Goal: Navigation & Orientation: Find specific page/section

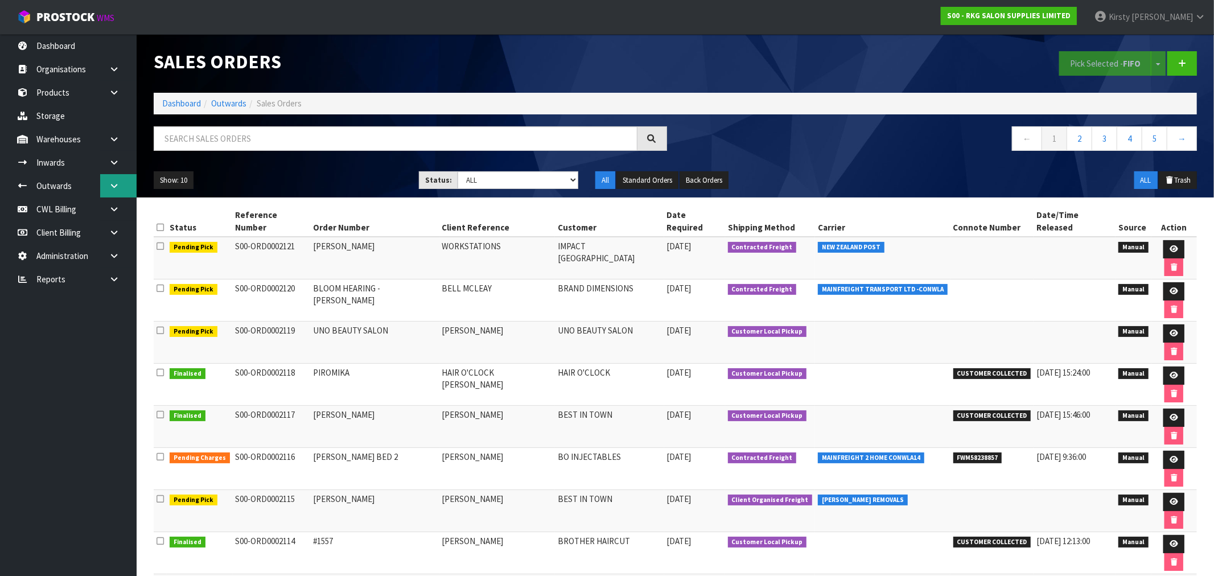
click at [116, 184] on icon at bounding box center [114, 186] width 11 height 9
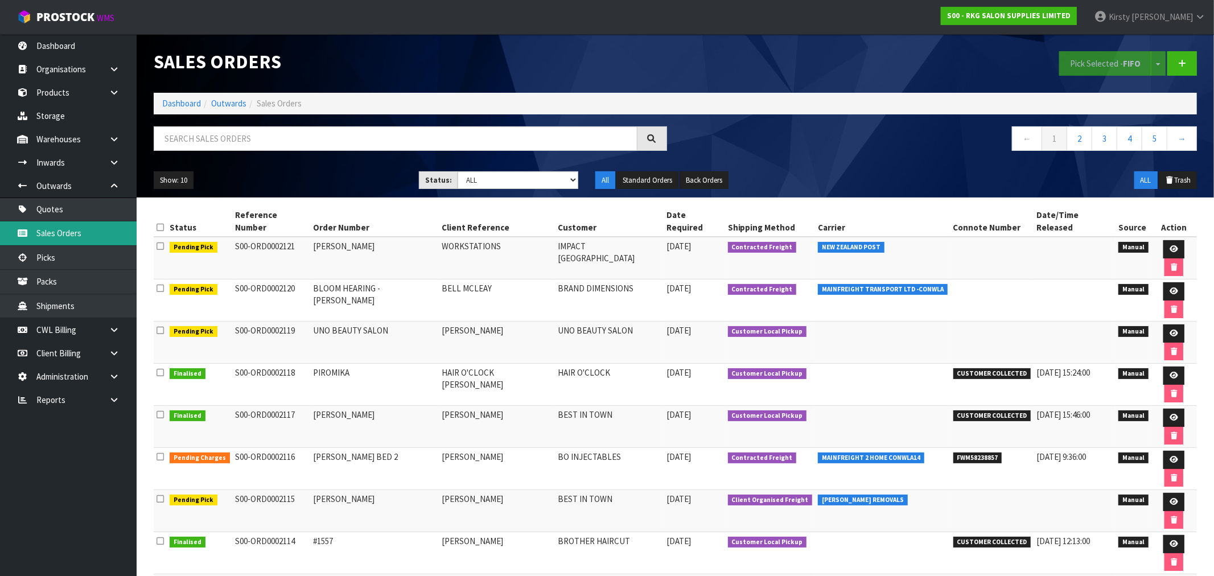
click at [59, 233] on link "Sales Orders" at bounding box center [68, 232] width 137 height 23
click at [66, 208] on link "Quotes" at bounding box center [68, 208] width 137 height 23
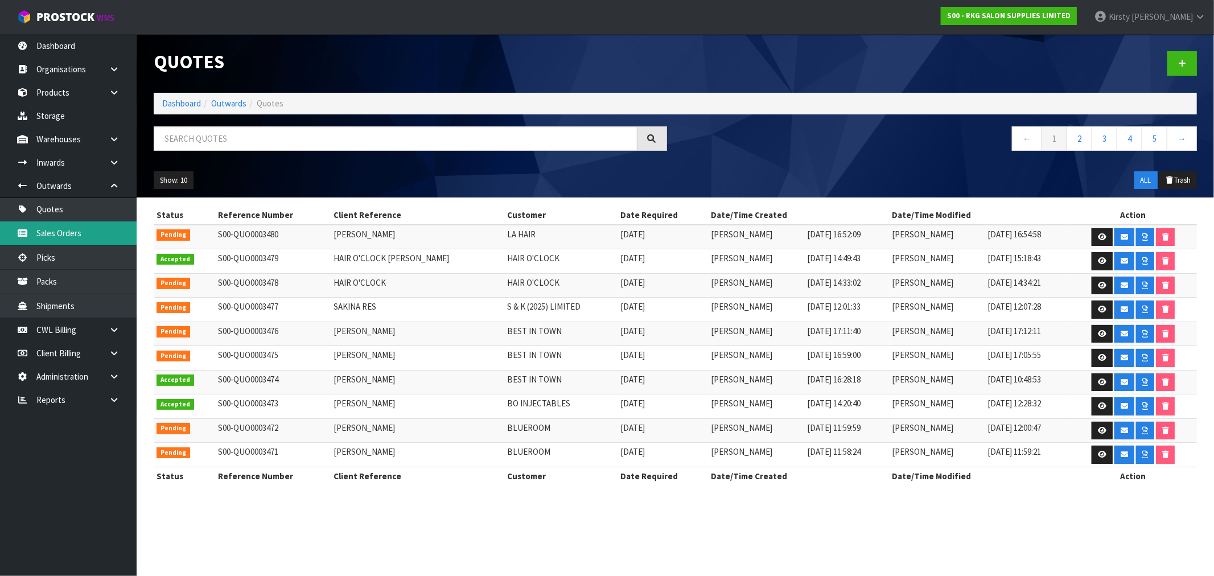
click at [67, 233] on link "Sales Orders" at bounding box center [68, 232] width 137 height 23
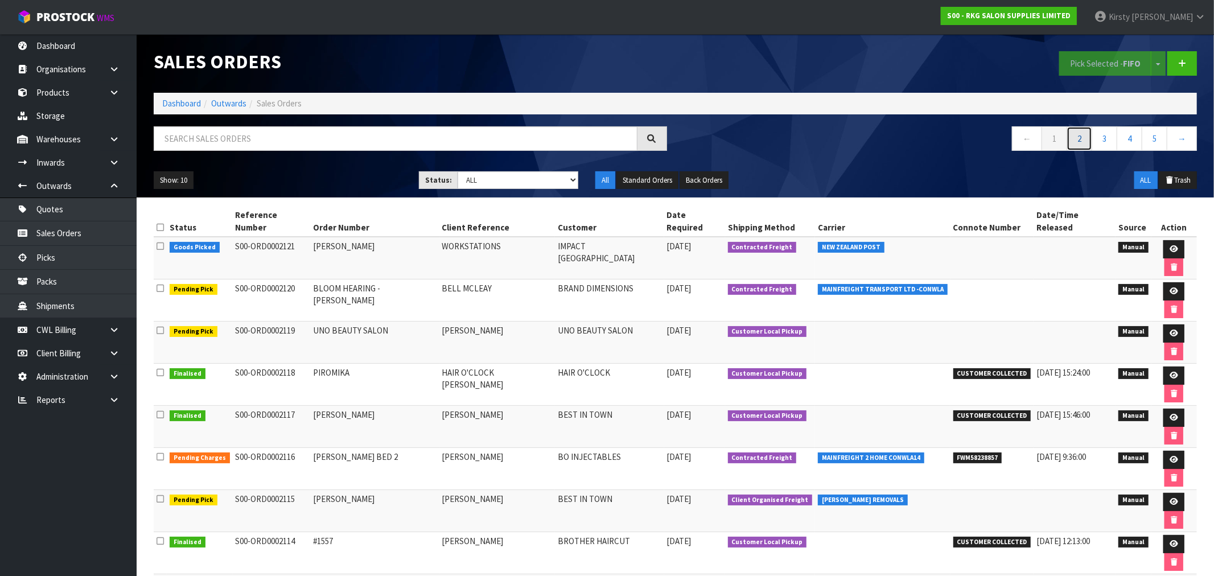
click at [1079, 140] on link "2" at bounding box center [1079, 138] width 26 height 24
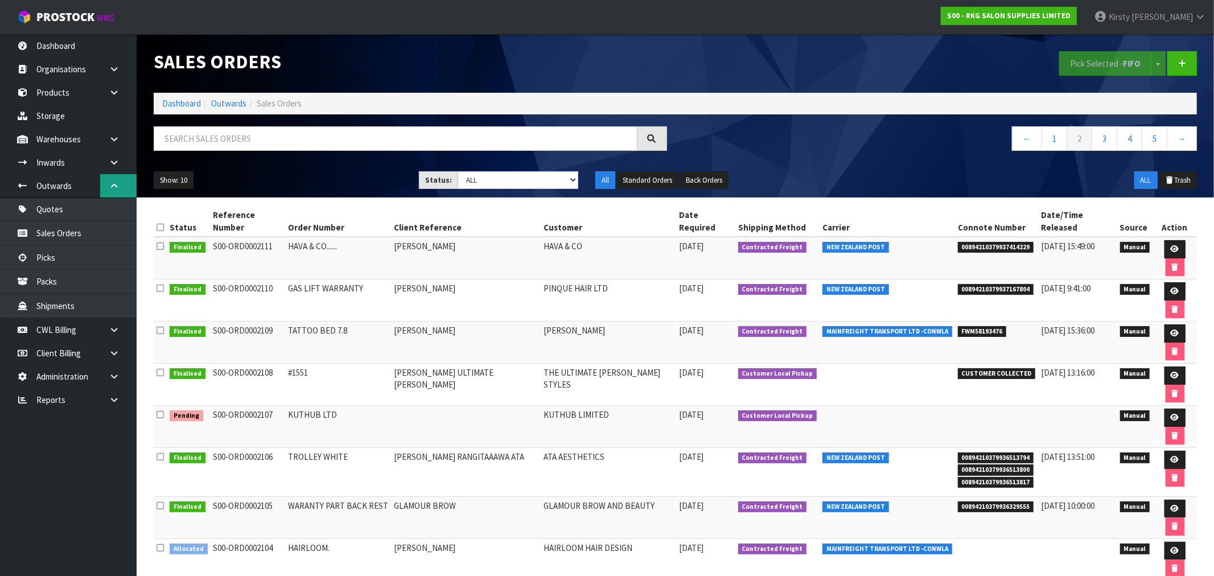
click at [111, 184] on icon at bounding box center [114, 186] width 11 height 9
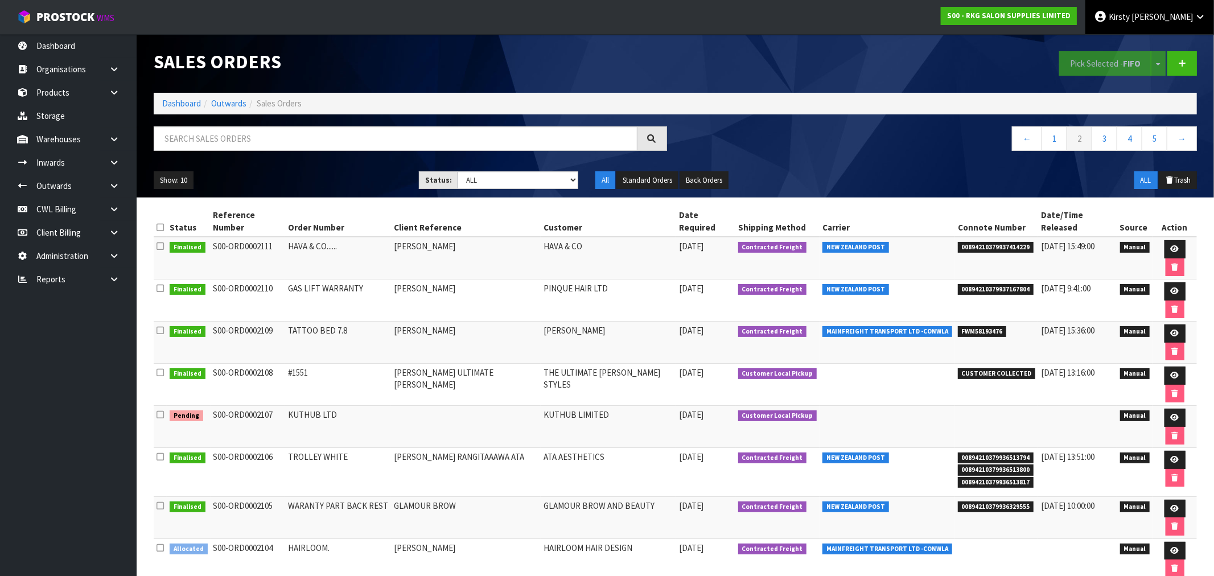
click at [1130, 19] on span "Kirsty" at bounding box center [1119, 16] width 21 height 11
click at [1156, 43] on link "Logout" at bounding box center [1168, 45] width 90 height 15
